Goal: Find specific page/section: Find specific page/section

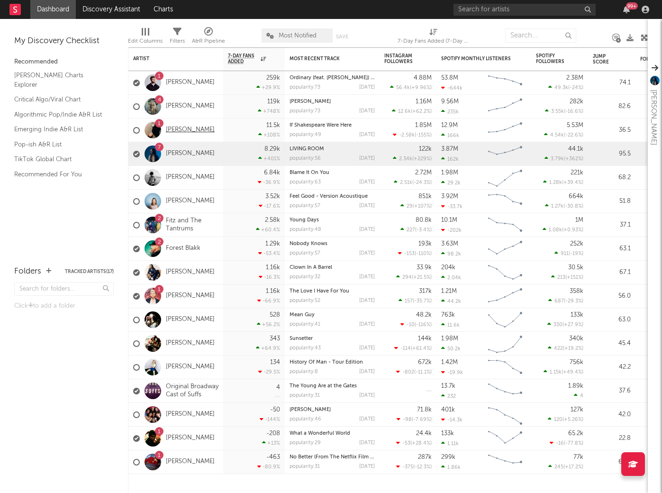
click at [178, 127] on link "[PERSON_NAME]" at bounding box center [190, 130] width 49 height 8
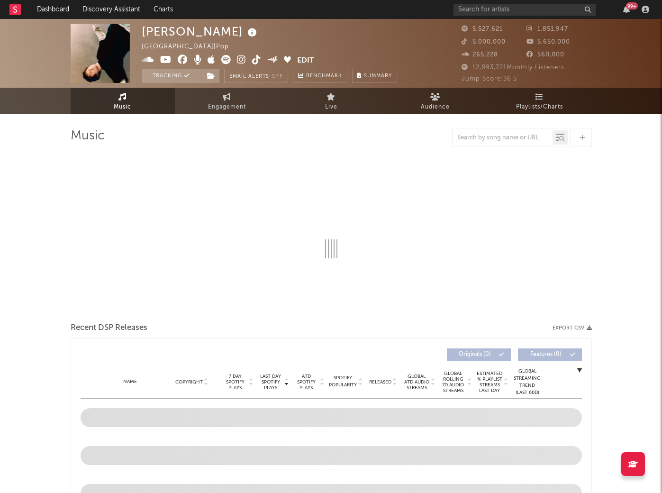
select select "6m"
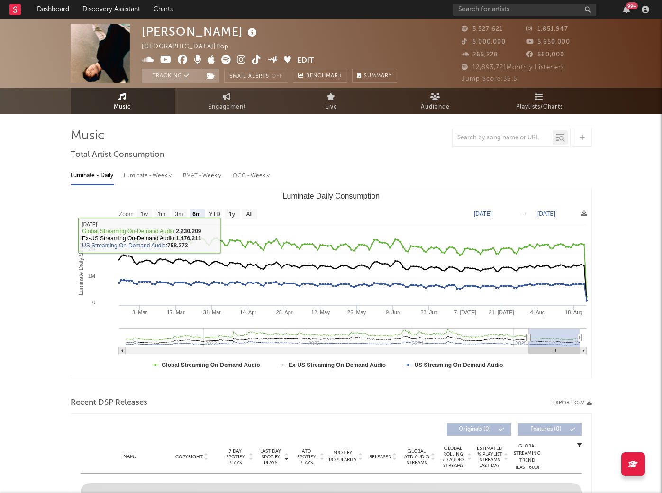
click at [517, 142] on div at bounding box center [503, 138] width 100 height 12
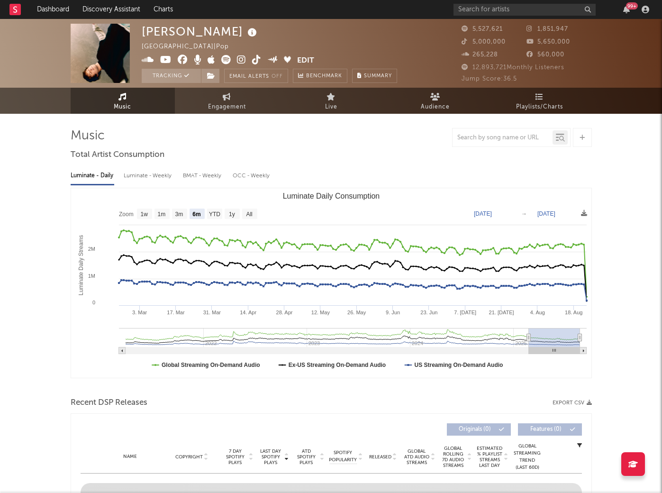
click at [515, 142] on div at bounding box center [503, 138] width 100 height 12
click at [511, 137] on input "text" at bounding box center [503, 138] width 100 height 8
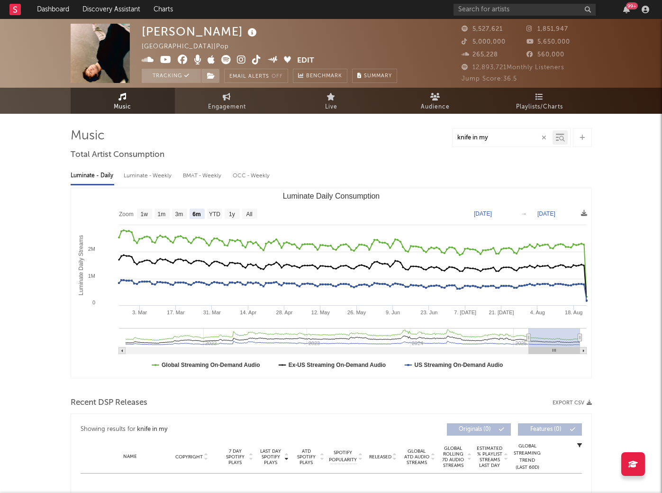
type input "knife in my"
